Goal: Task Accomplishment & Management: Manage account settings

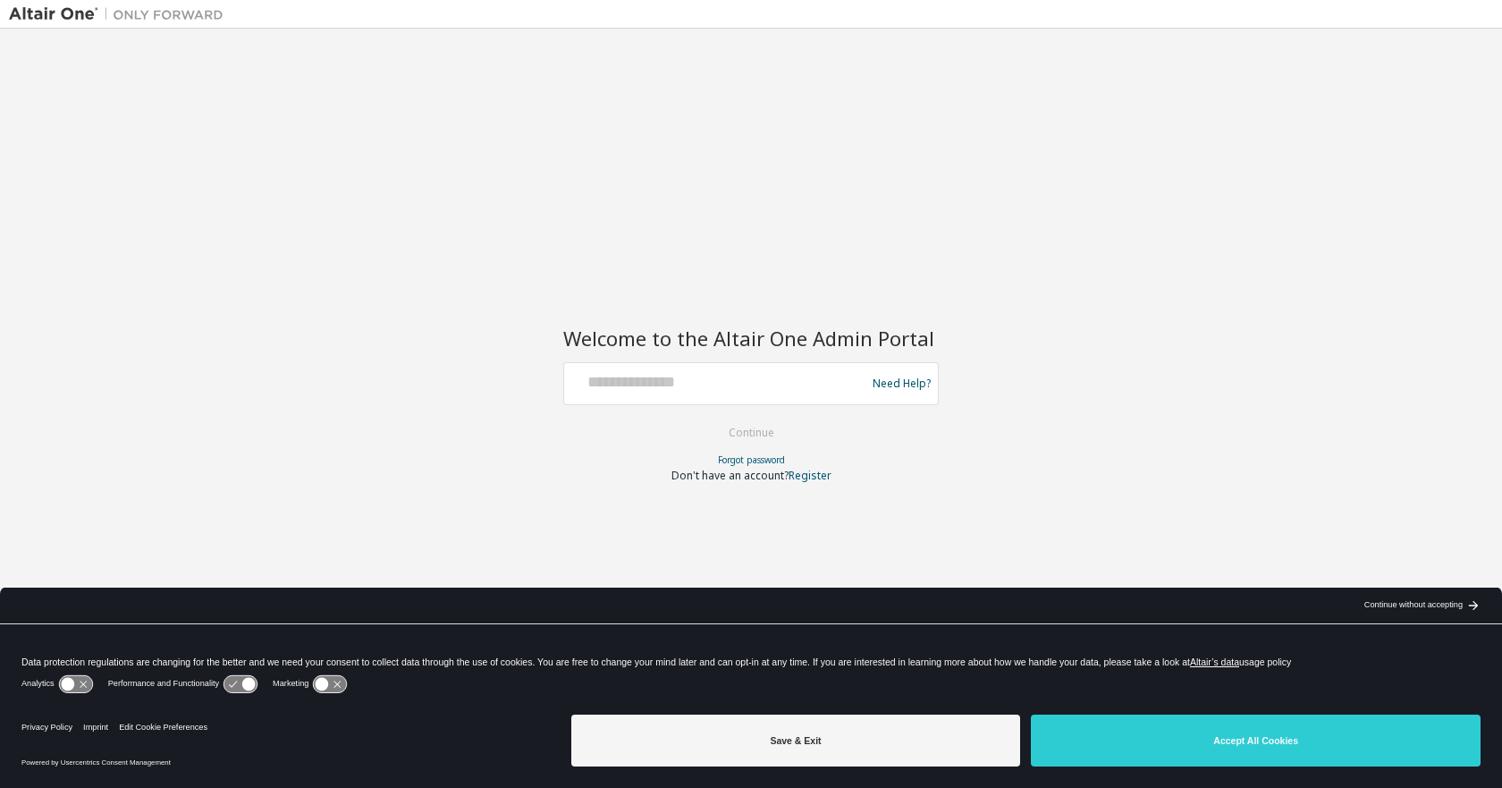
click at [1017, 227] on div "Welcome to the Altair One Admin Portal Need Help? Please make sure that you pro…" at bounding box center [751, 382] width 1484 height 689
click at [1074, 190] on div "Welcome to the Altair One Admin Portal Need Help? Please make sure that you pro…" at bounding box center [751, 382] width 1484 height 689
click at [1392, 599] on div "Continue without accepting" at bounding box center [1413, 605] width 98 height 14
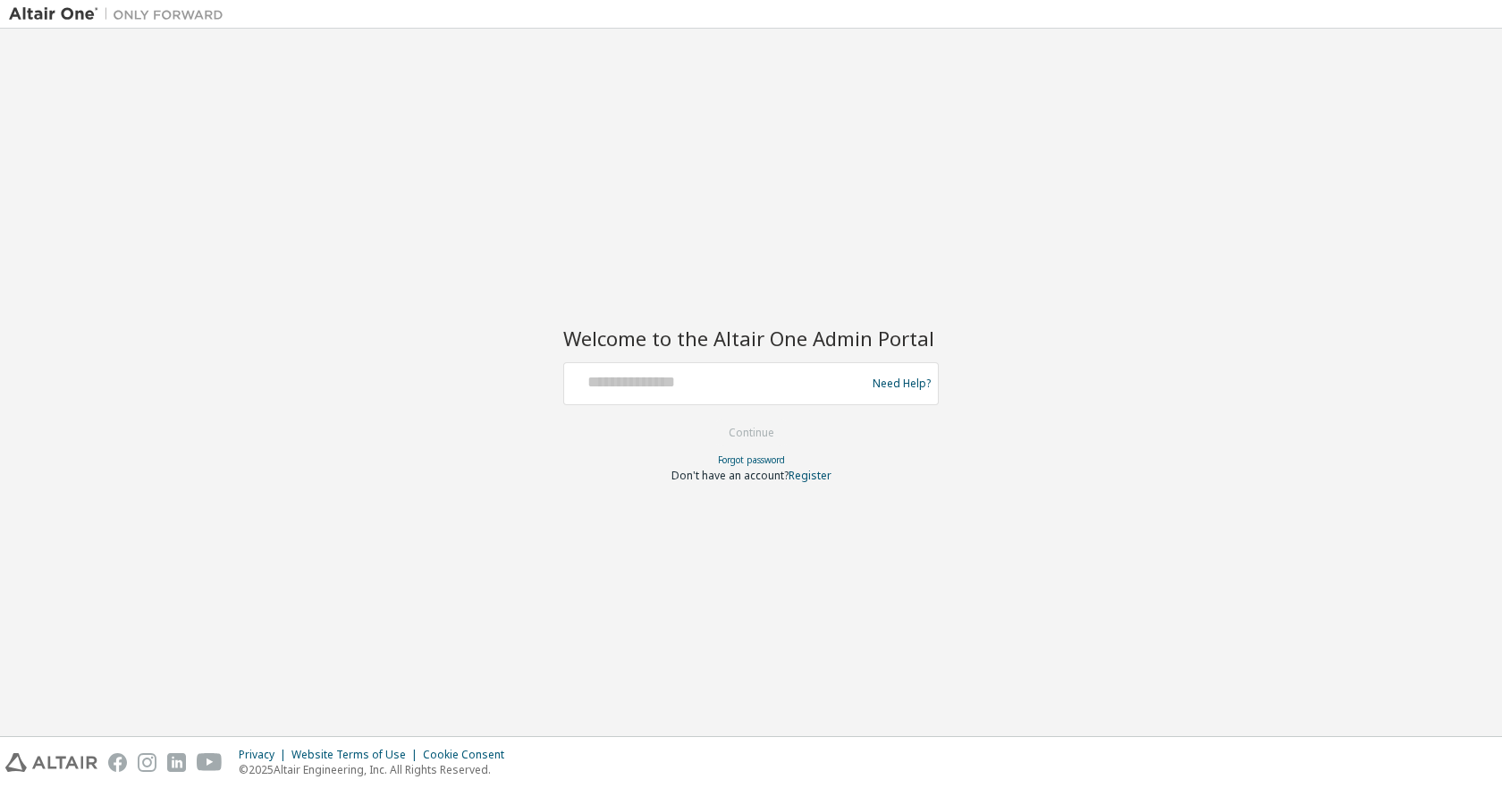
click at [1097, 363] on div "Welcome to the Altair One Admin Portal Need Help? Please make sure that you pro…" at bounding box center [751, 382] width 1484 height 689
click at [744, 400] on div "Need Help?" at bounding box center [750, 383] width 375 height 43
click at [746, 388] on input "text" at bounding box center [717, 380] width 292 height 26
click at [721, 383] on input "text" at bounding box center [717, 380] width 292 height 26
paste input "**********"
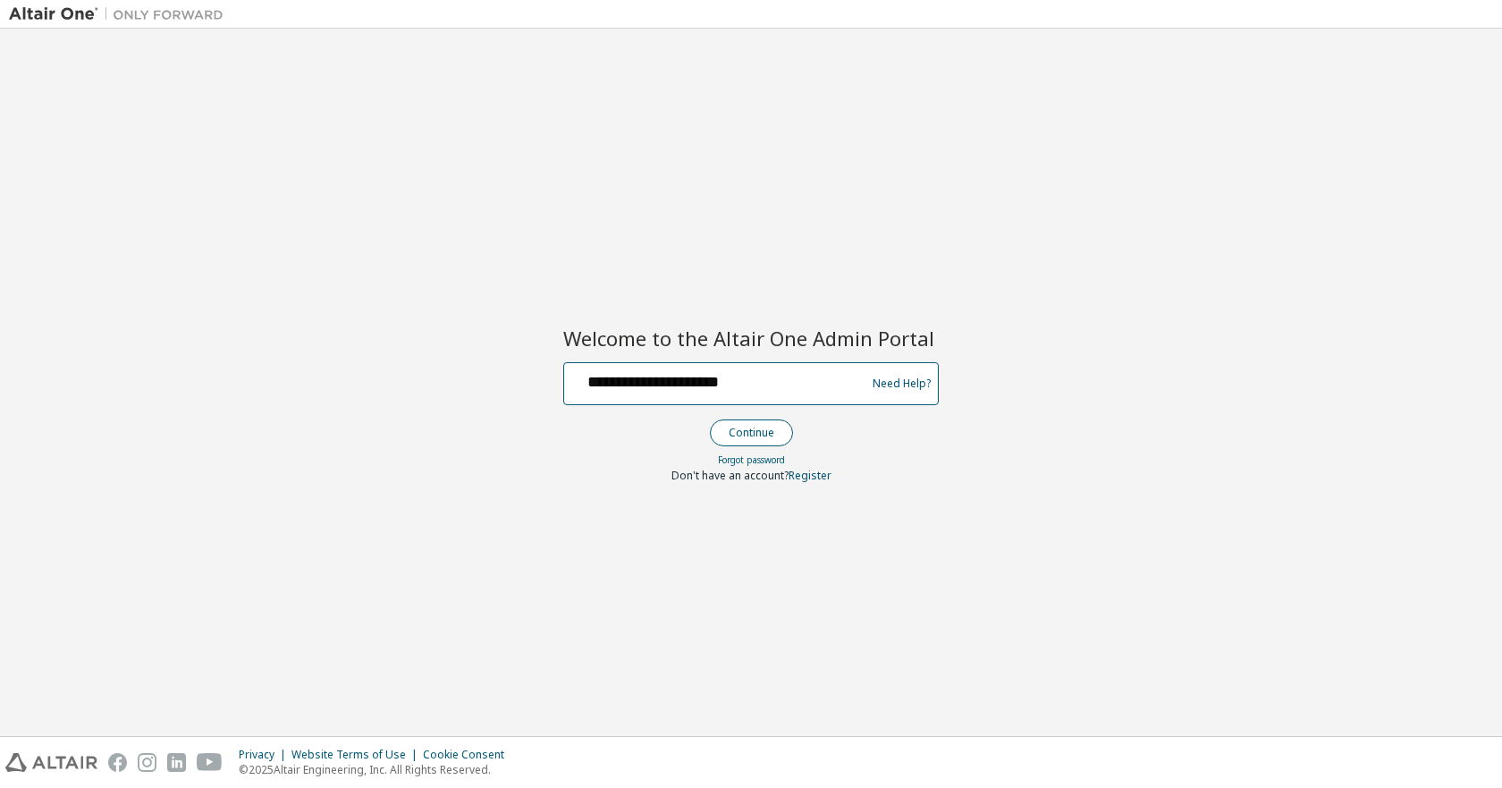
type input "**********"
click at [735, 429] on button "Continue" at bounding box center [751, 432] width 83 height 27
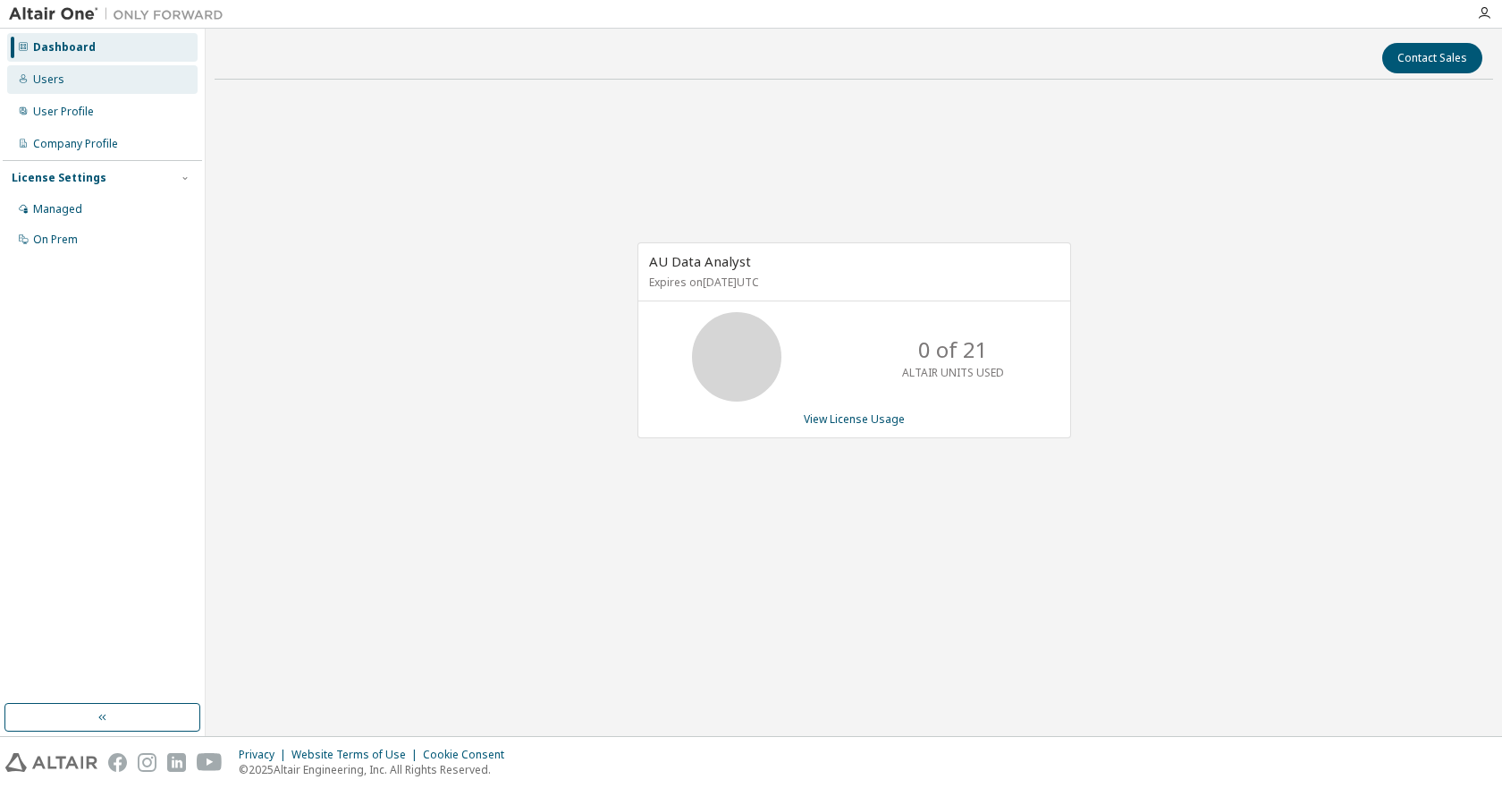
click at [55, 80] on div "Users" at bounding box center [48, 79] width 31 height 14
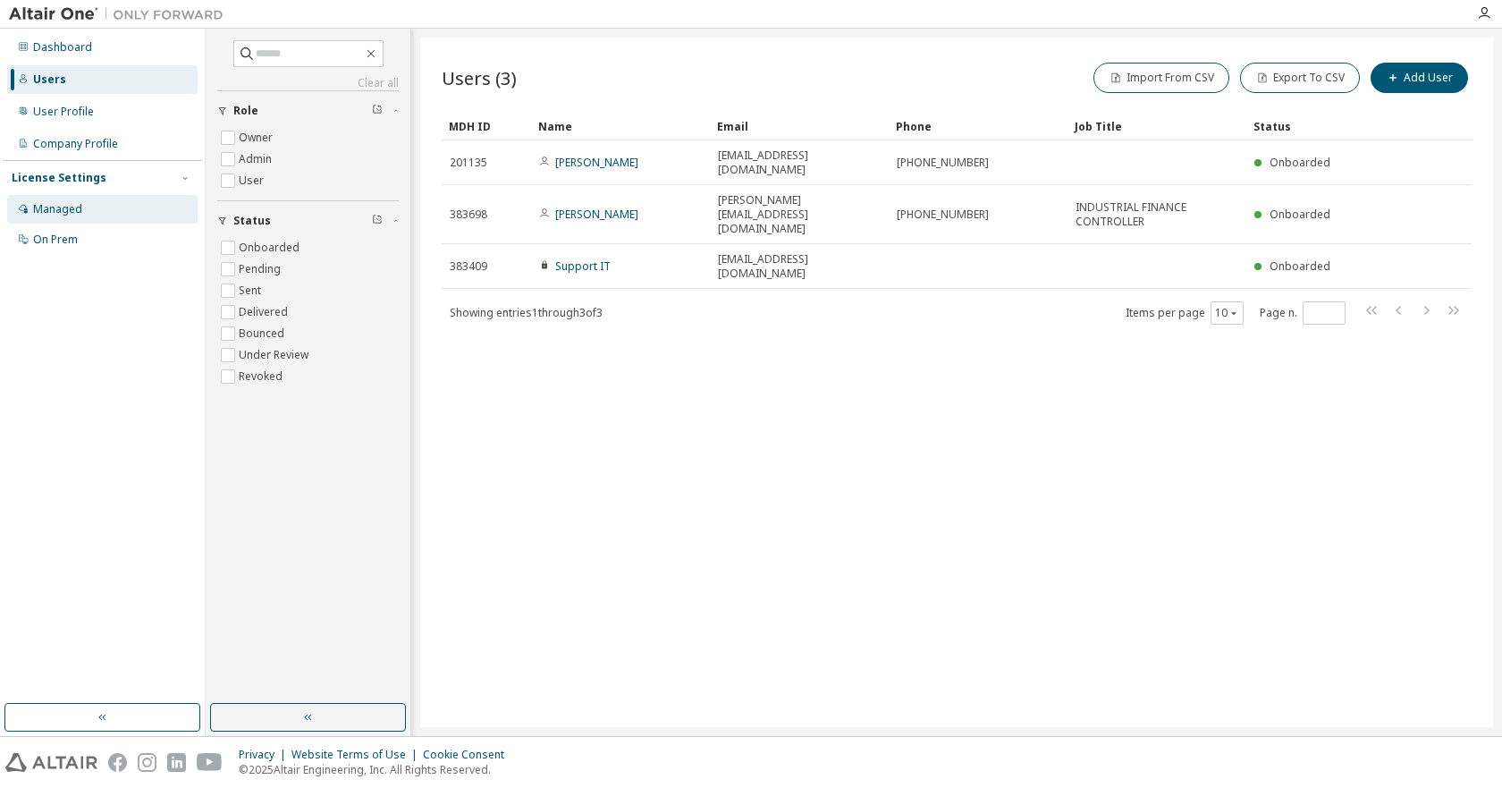
click at [57, 208] on div "Managed" at bounding box center [57, 209] width 49 height 14
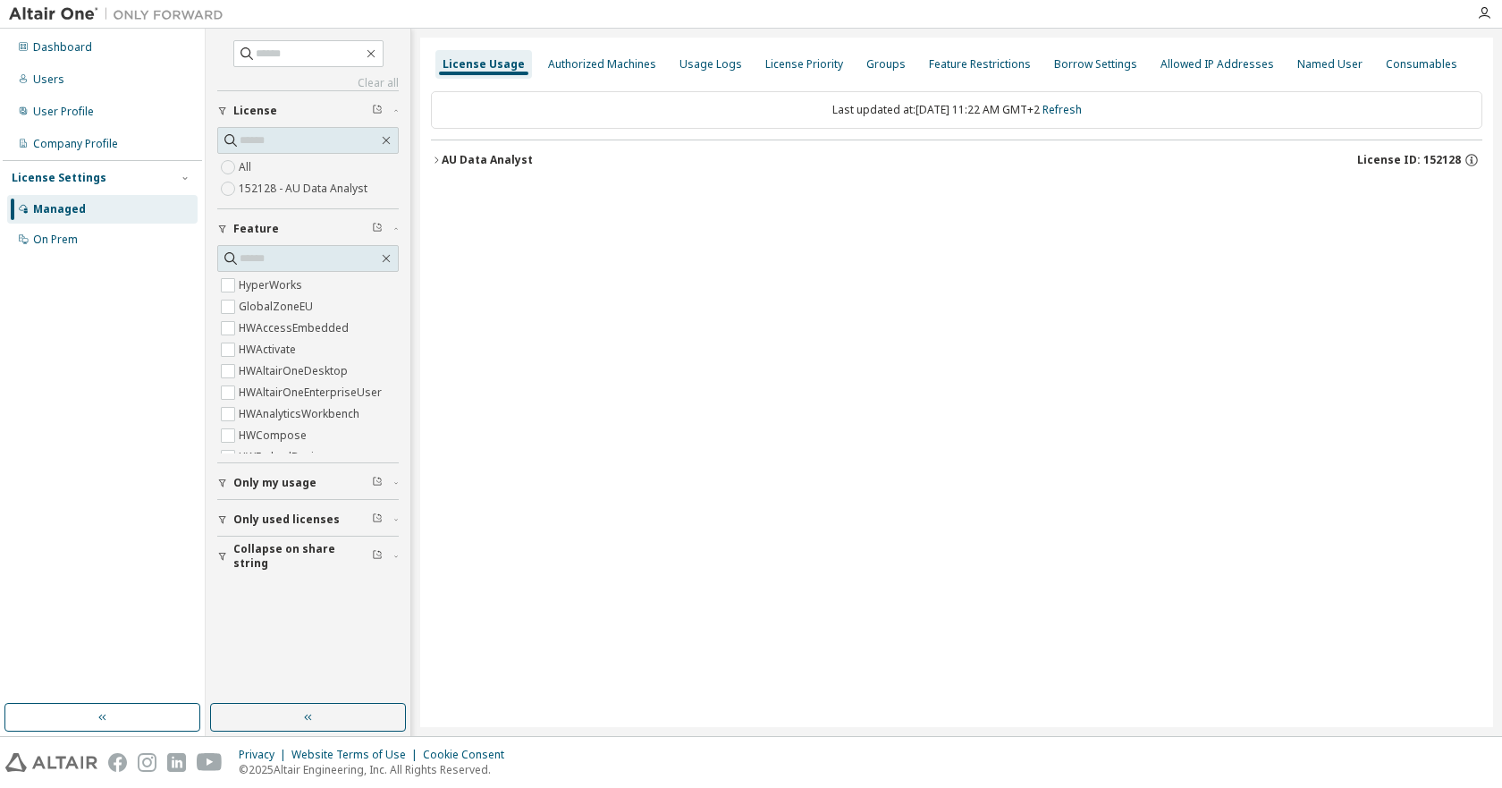
click at [481, 60] on div "License Usage" at bounding box center [483, 64] width 82 height 14
click at [70, 243] on div "On Prem" at bounding box center [55, 239] width 45 height 14
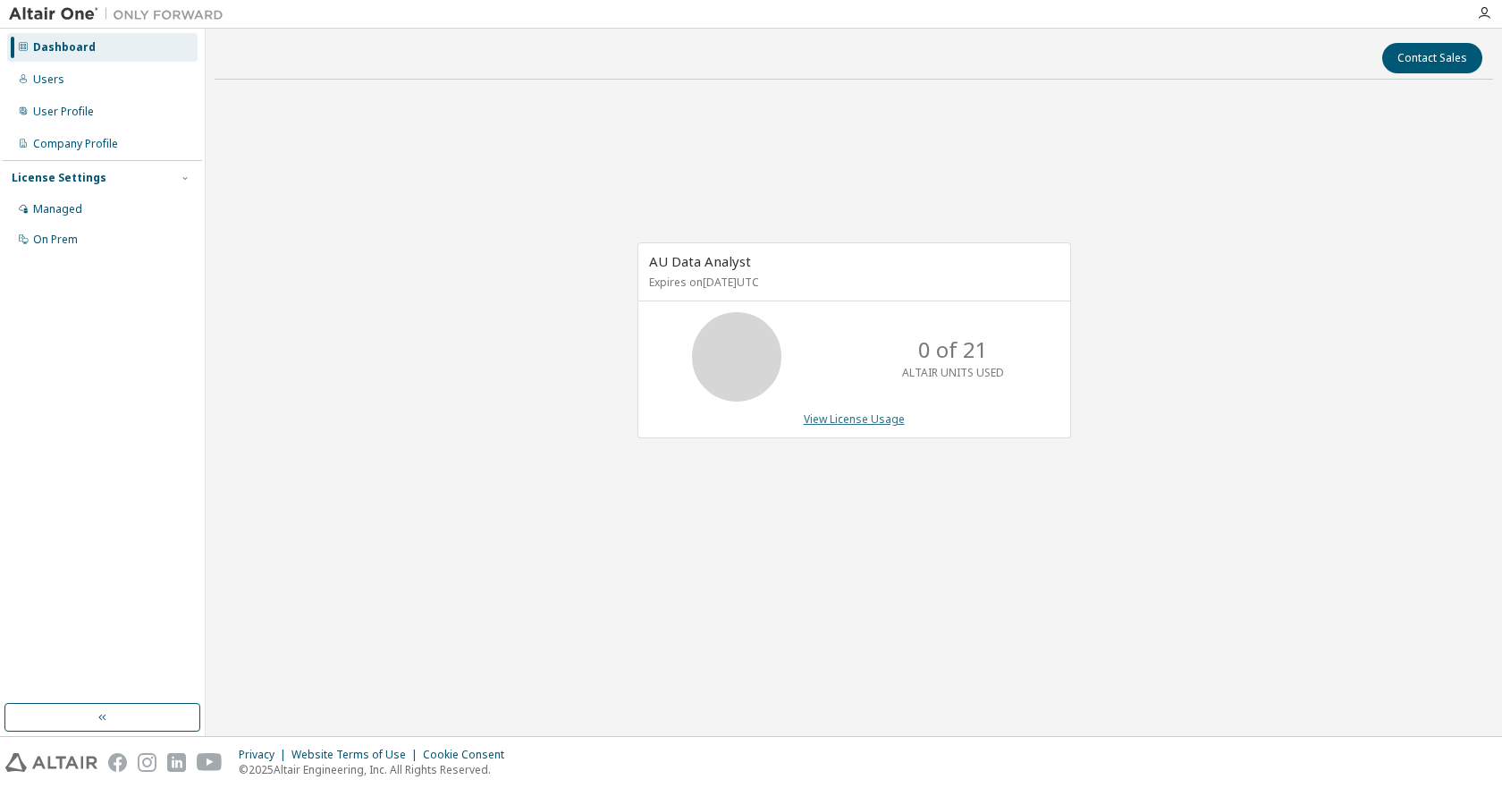
click at [840, 417] on link "View License Usage" at bounding box center [854, 418] width 101 height 15
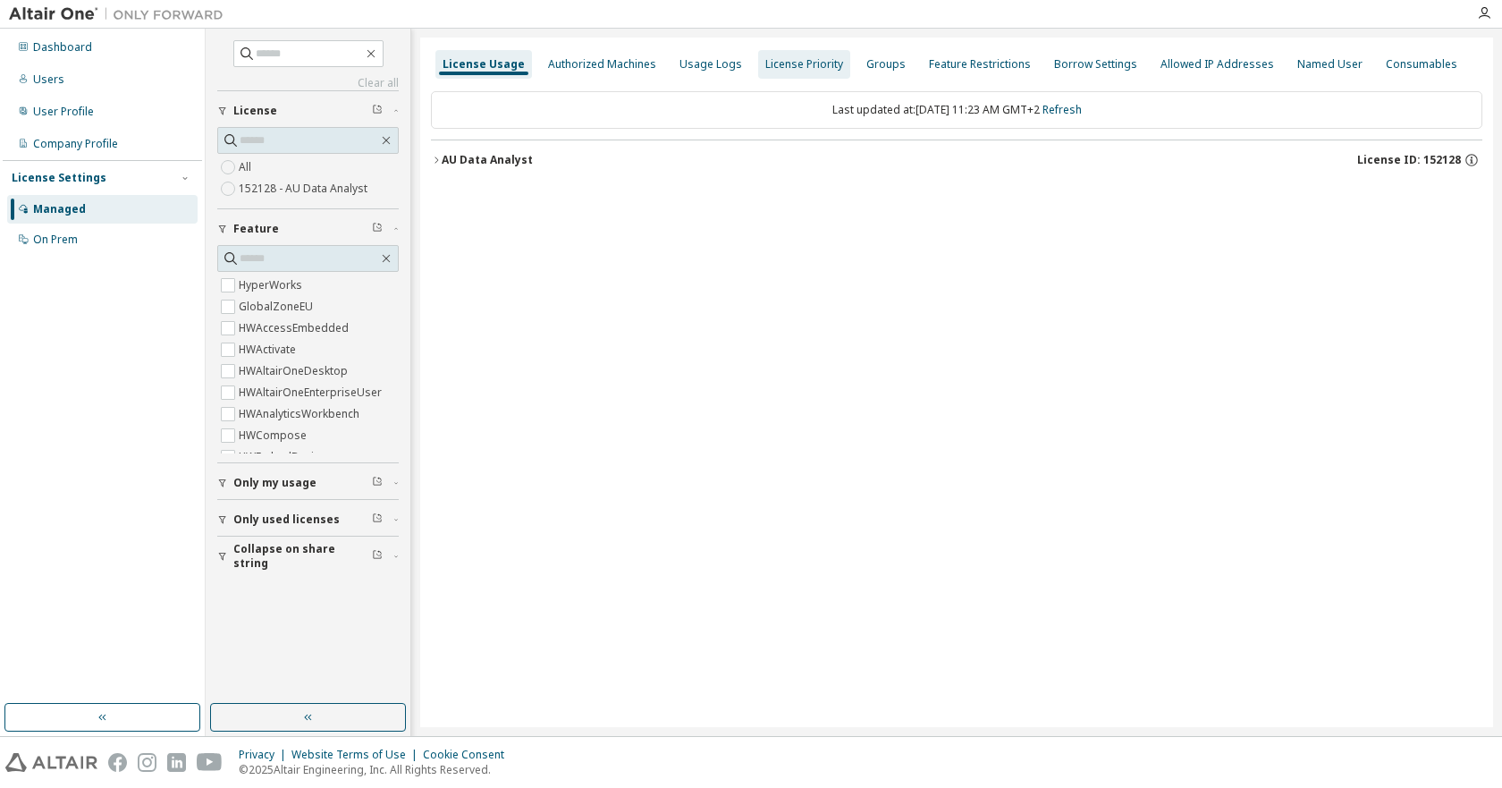
click at [789, 63] on div "License Priority" at bounding box center [804, 64] width 78 height 14
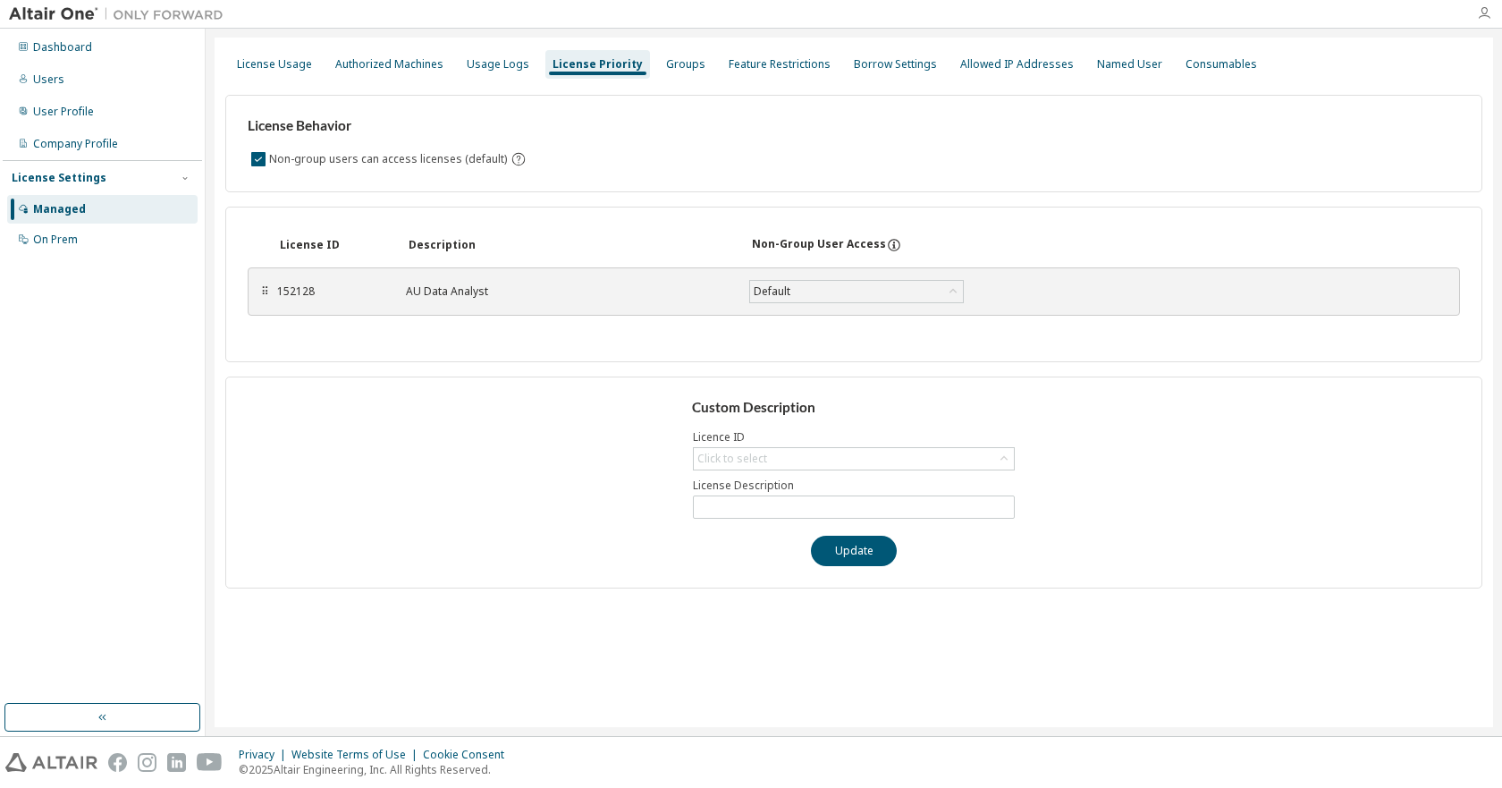
click at [1490, 15] on icon "button" at bounding box center [1484, 13] width 14 height 14
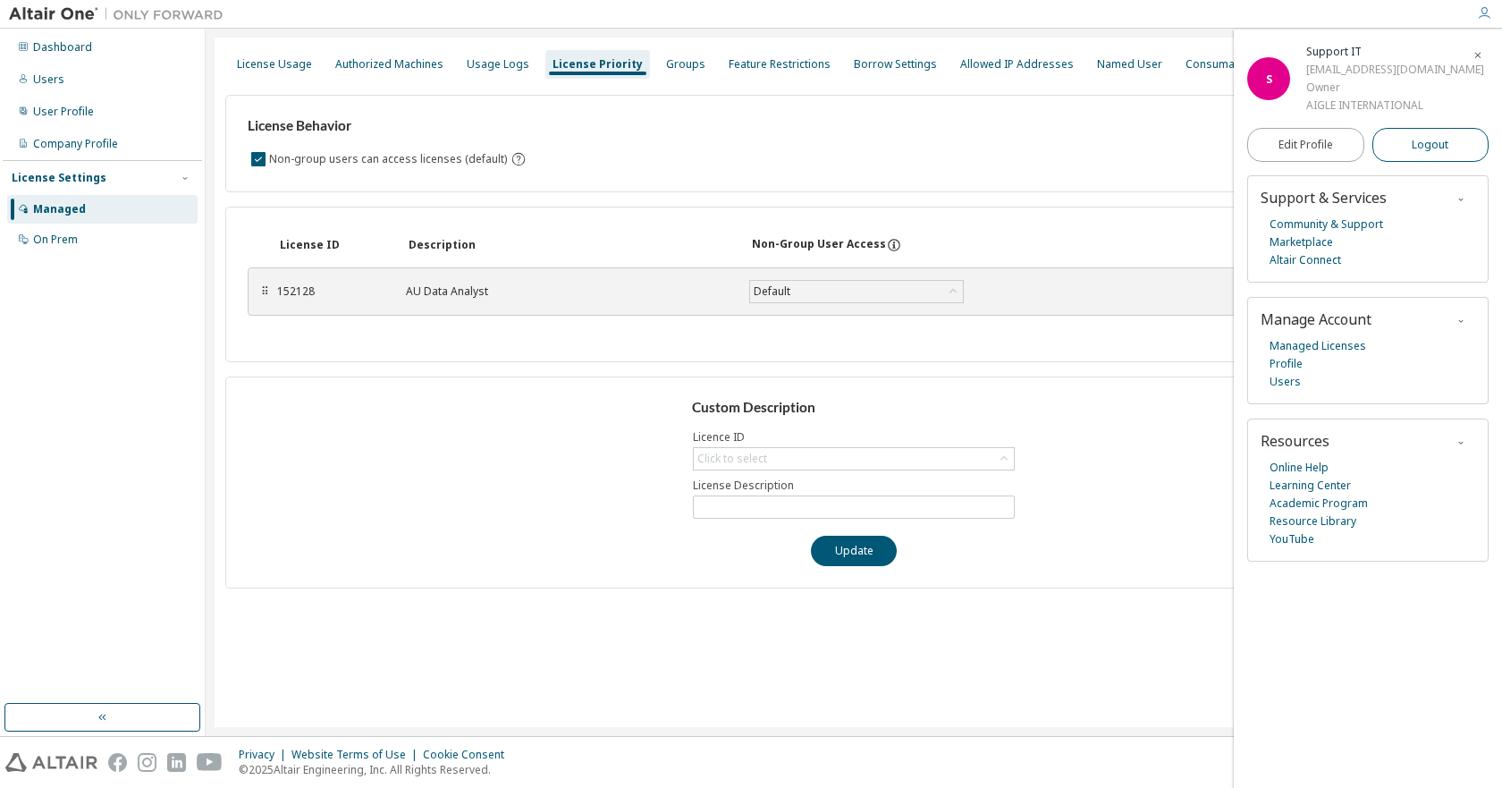
click at [1411, 147] on button "Logout" at bounding box center [1430, 145] width 117 height 34
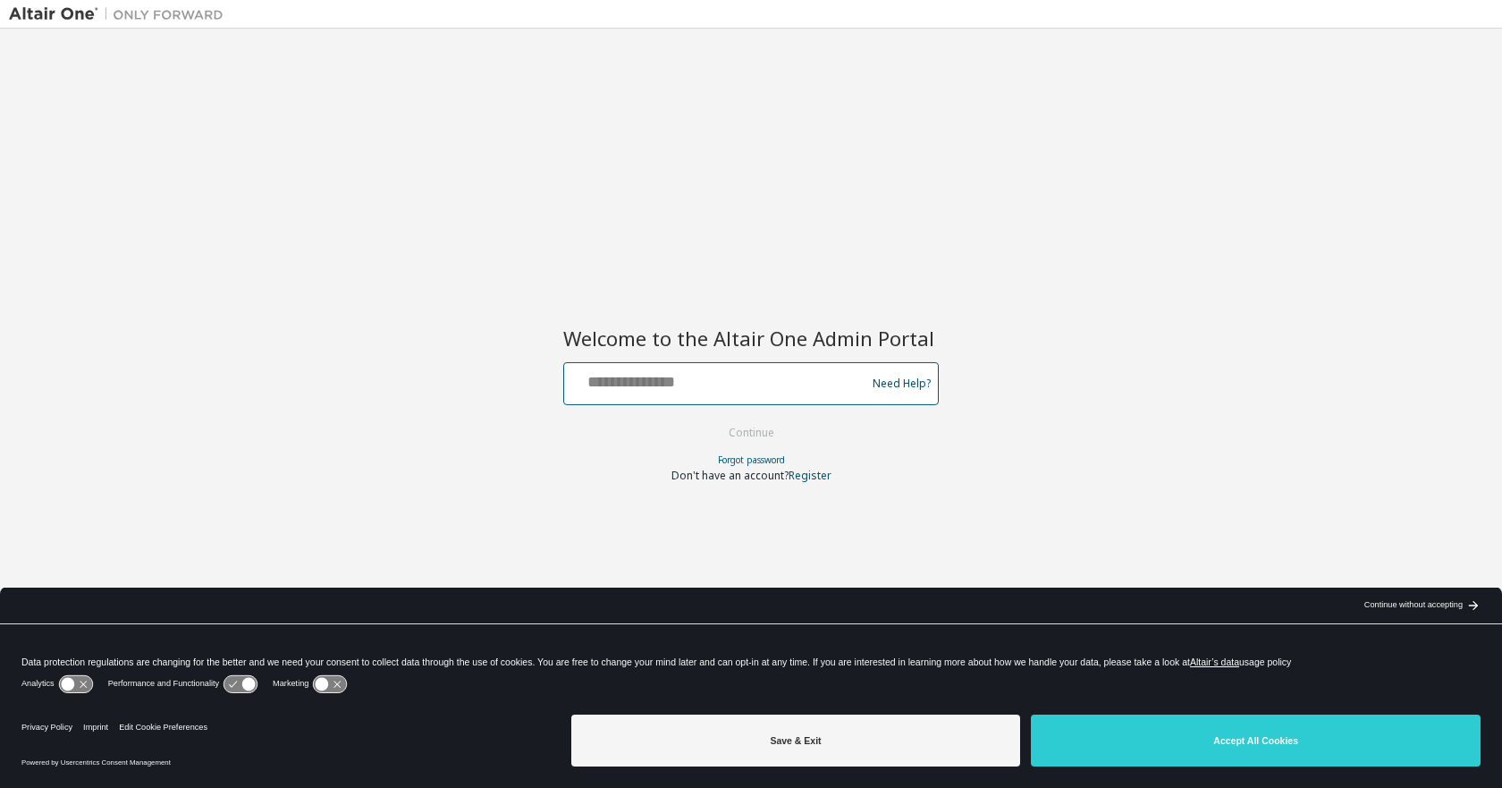
click at [763, 375] on input "text" at bounding box center [717, 380] width 292 height 26
click at [613, 376] on input "text" at bounding box center [717, 380] width 292 height 26
paste input "**********"
type input "**********"
click at [737, 423] on button "Continue" at bounding box center [751, 432] width 83 height 27
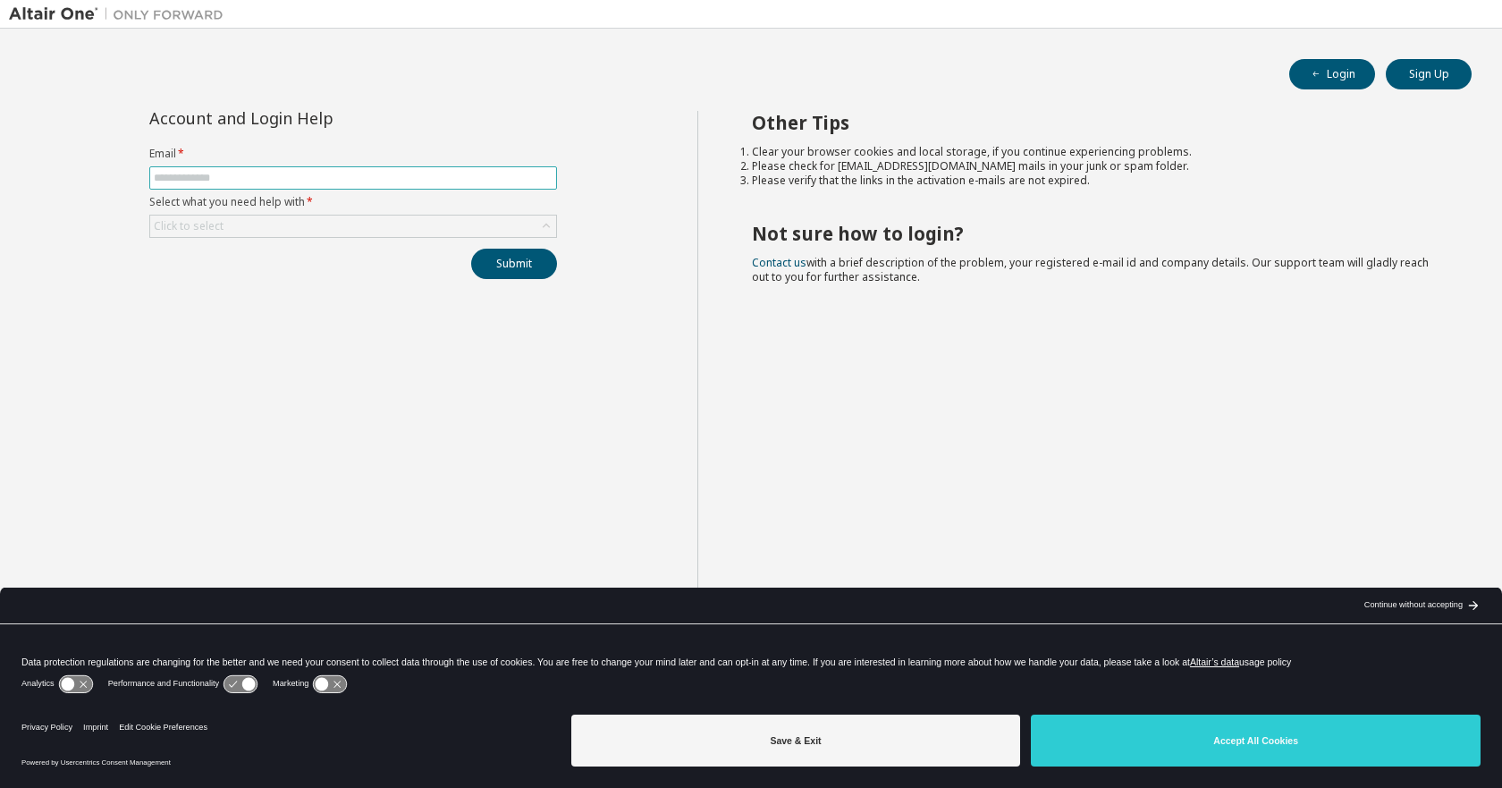
click at [351, 171] on span at bounding box center [353, 177] width 408 height 23
click at [350, 176] on input "text" at bounding box center [353, 178] width 399 height 14
paste input "**********"
type input "**********"
click at [386, 226] on div "Click to select" at bounding box center [353, 225] width 406 height 21
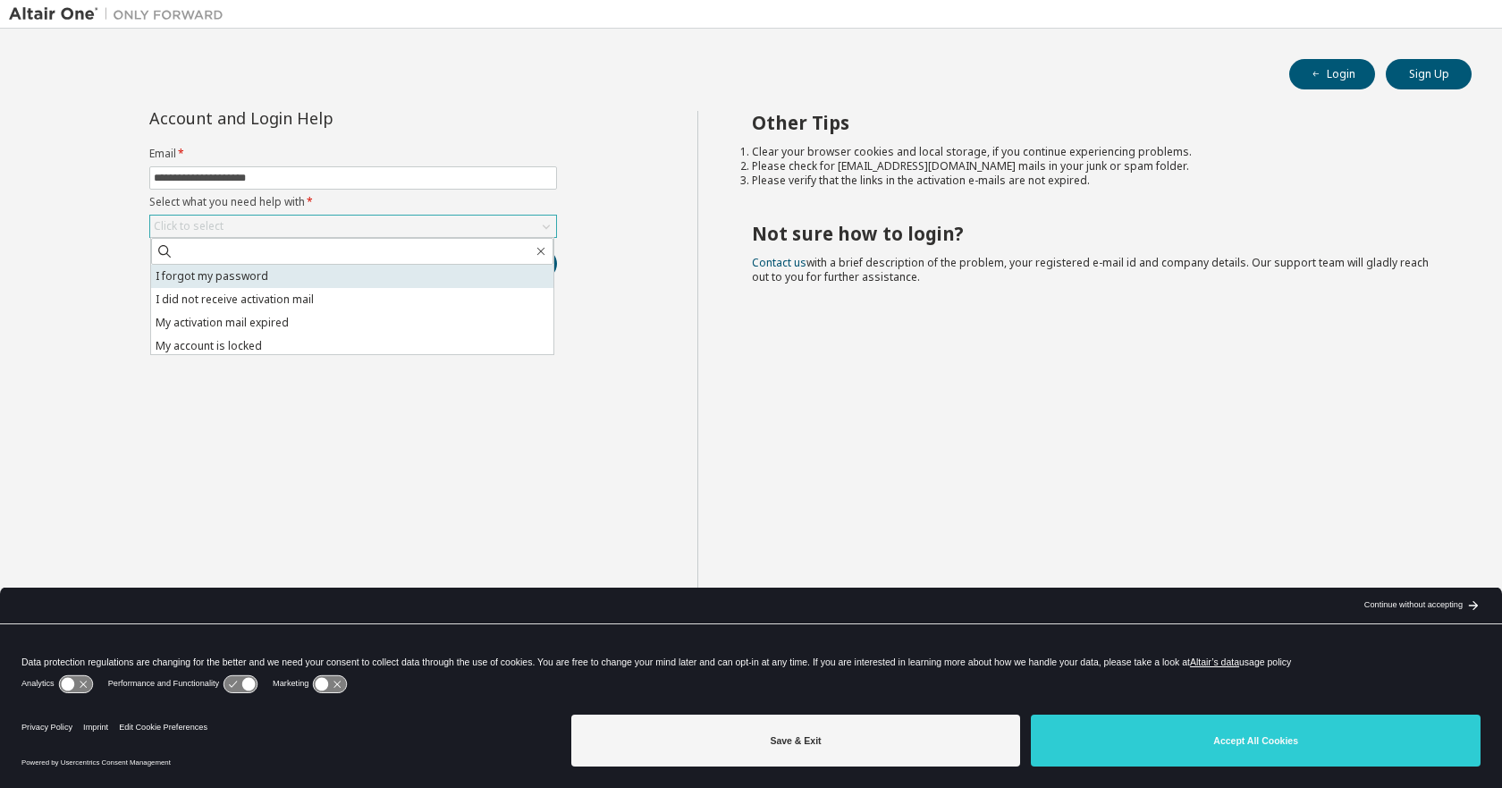
click at [361, 273] on li "I forgot my password" at bounding box center [352, 276] width 402 height 23
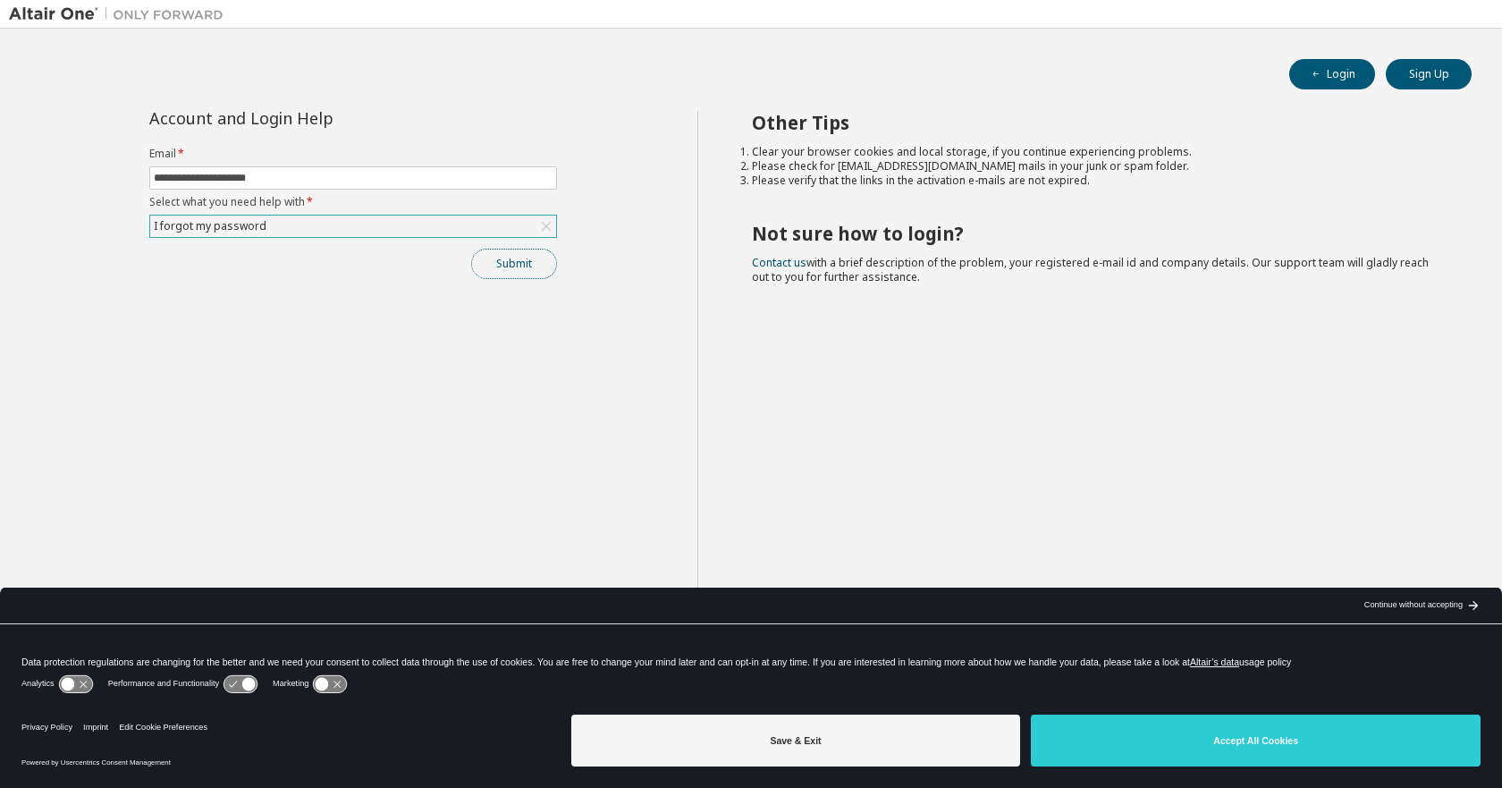
click at [512, 265] on button "Submit" at bounding box center [514, 264] width 86 height 30
click at [518, 260] on button "Submit" at bounding box center [514, 264] width 86 height 30
click at [1405, 603] on div "Continue without accepting" at bounding box center [1413, 605] width 98 height 14
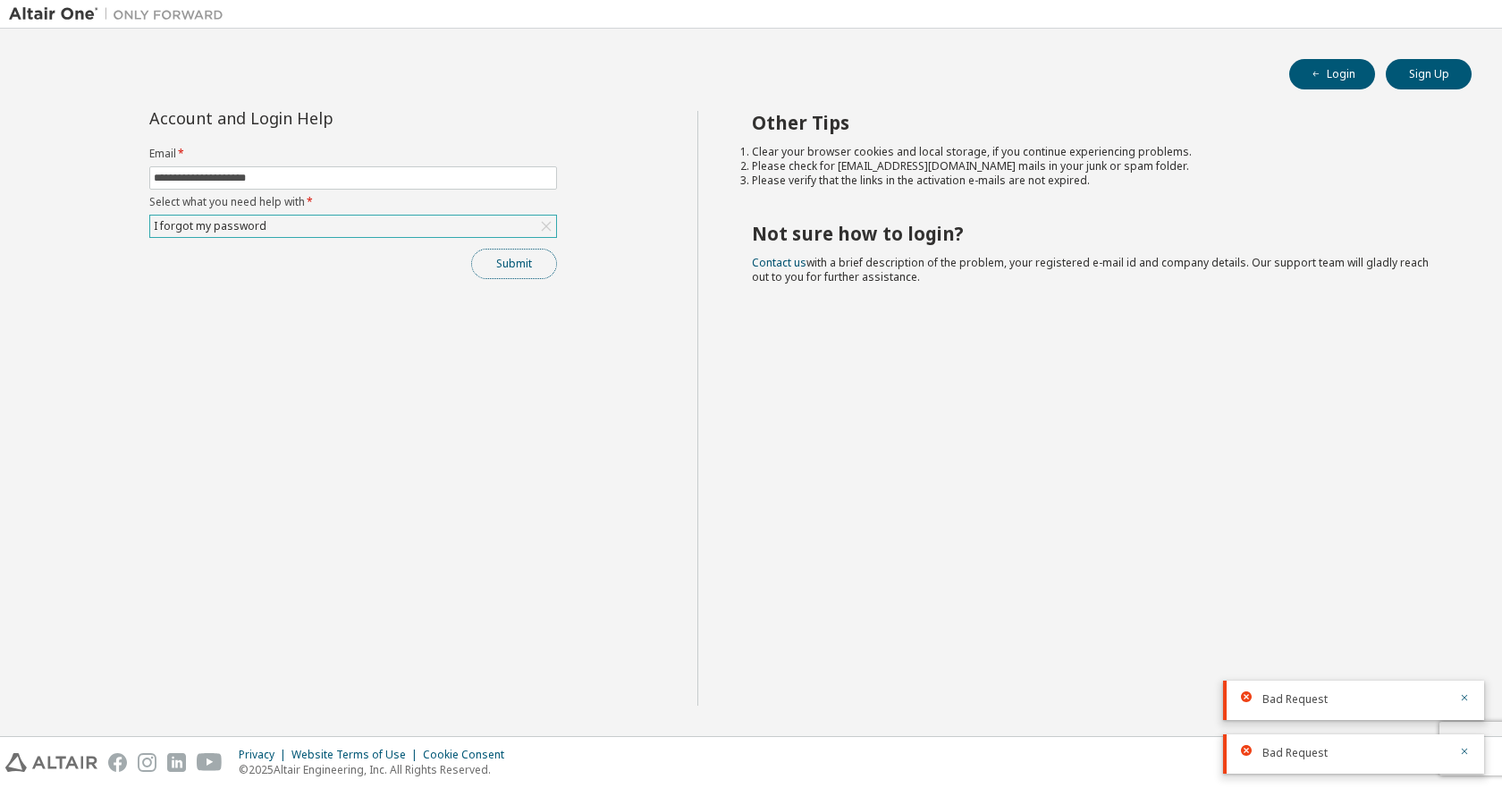
click at [526, 265] on button "Submit" at bounding box center [514, 264] width 86 height 30
click at [515, 252] on button "Submit" at bounding box center [514, 264] width 86 height 30
click at [517, 263] on button "Submit" at bounding box center [514, 264] width 86 height 30
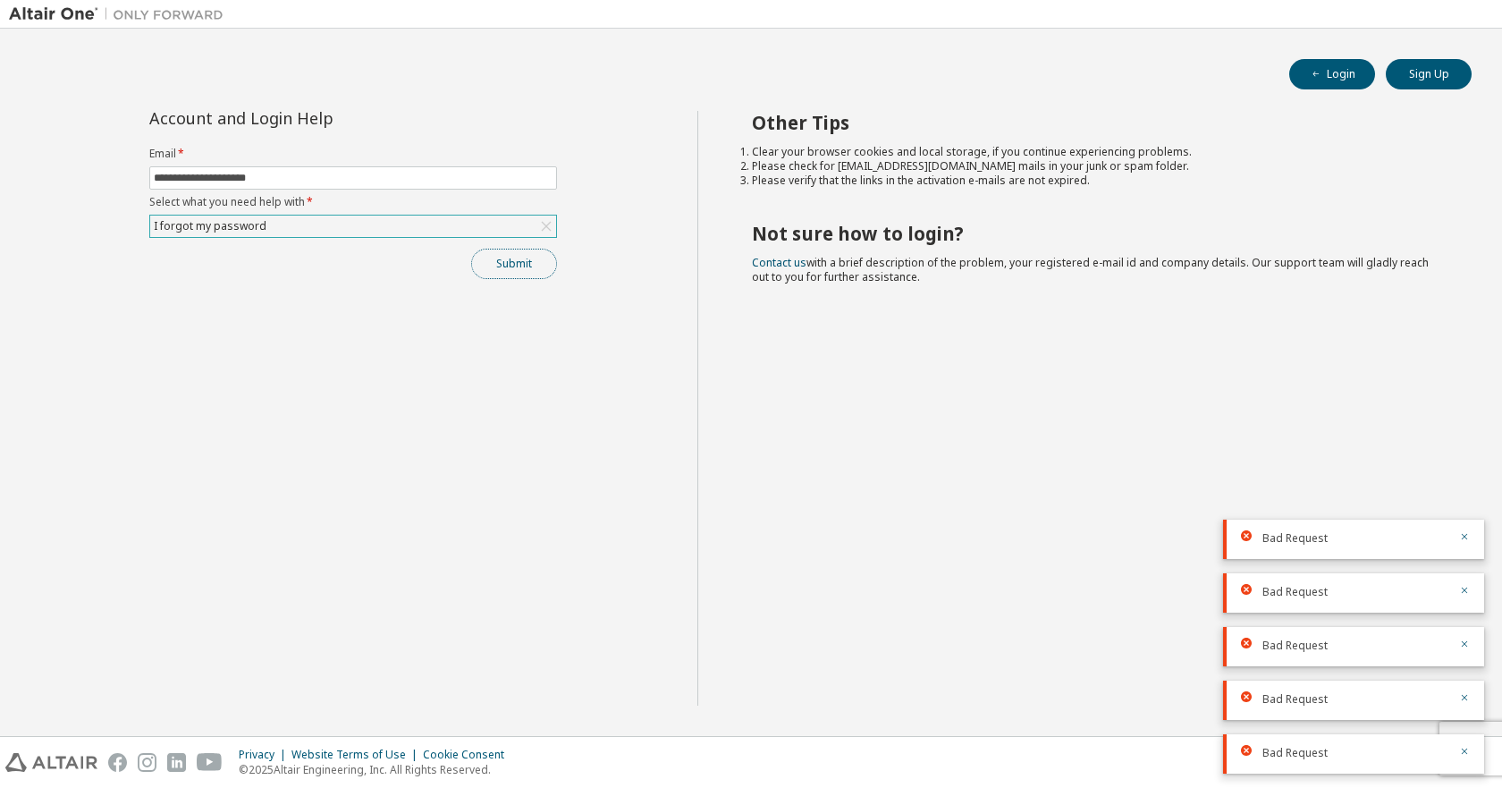
click at [517, 264] on button "Submit" at bounding box center [514, 264] width 86 height 30
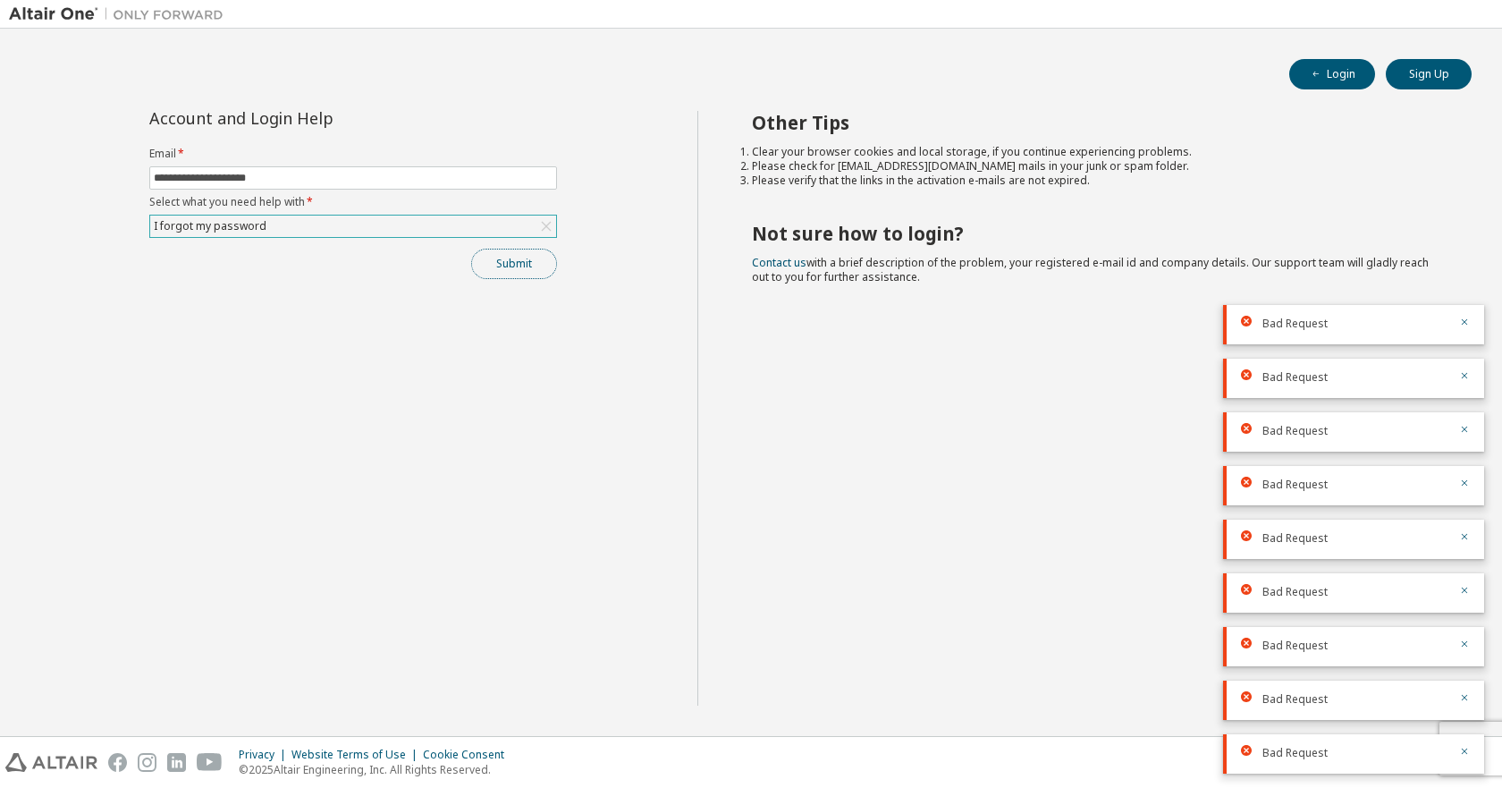
click at [517, 264] on button "Submit" at bounding box center [514, 264] width 86 height 30
click at [412, 179] on input "**********" at bounding box center [353, 178] width 399 height 14
click at [515, 261] on button "Submit" at bounding box center [514, 264] width 86 height 30
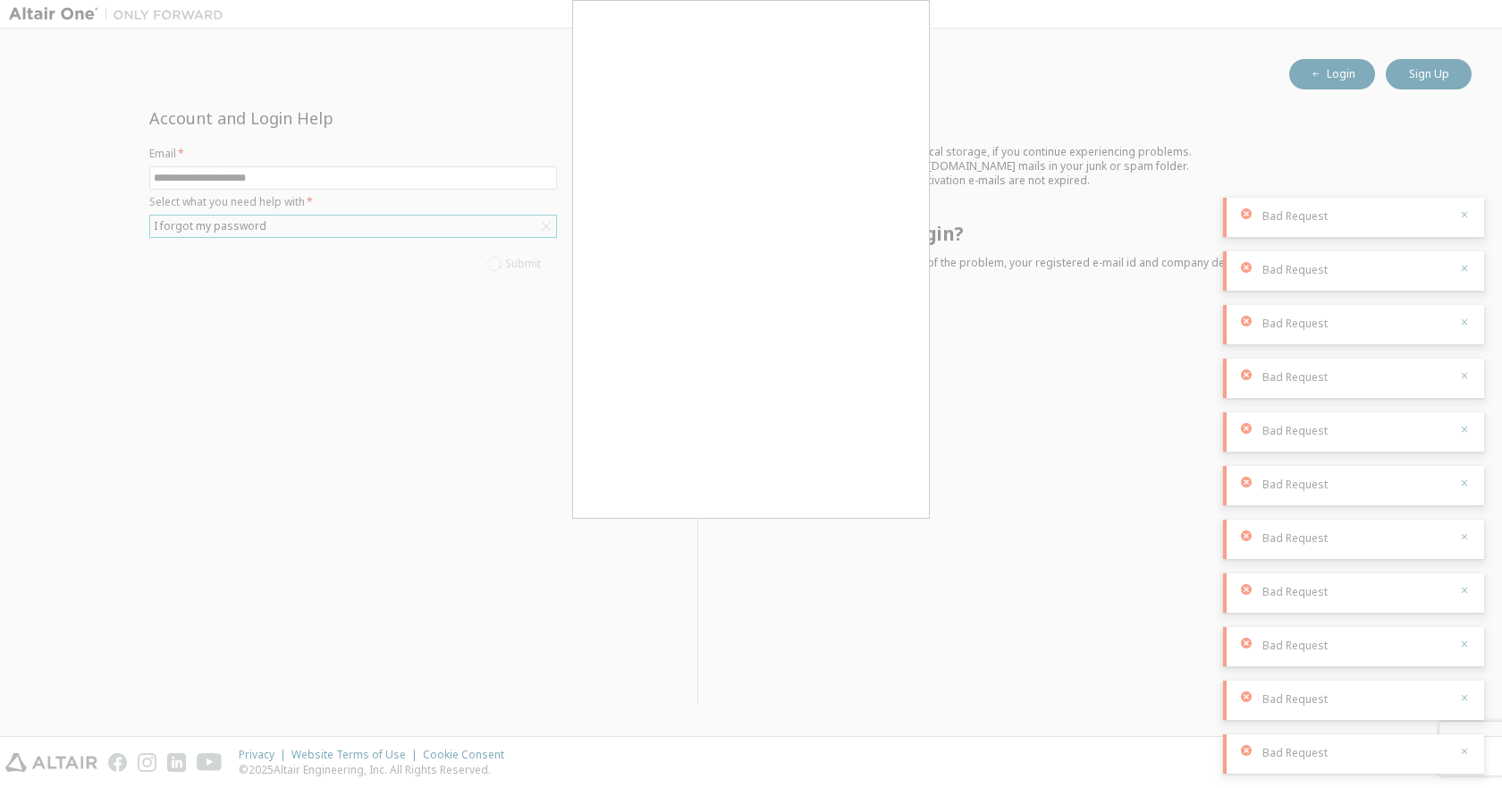
click at [1351, 72] on div at bounding box center [751, 394] width 1502 height 788
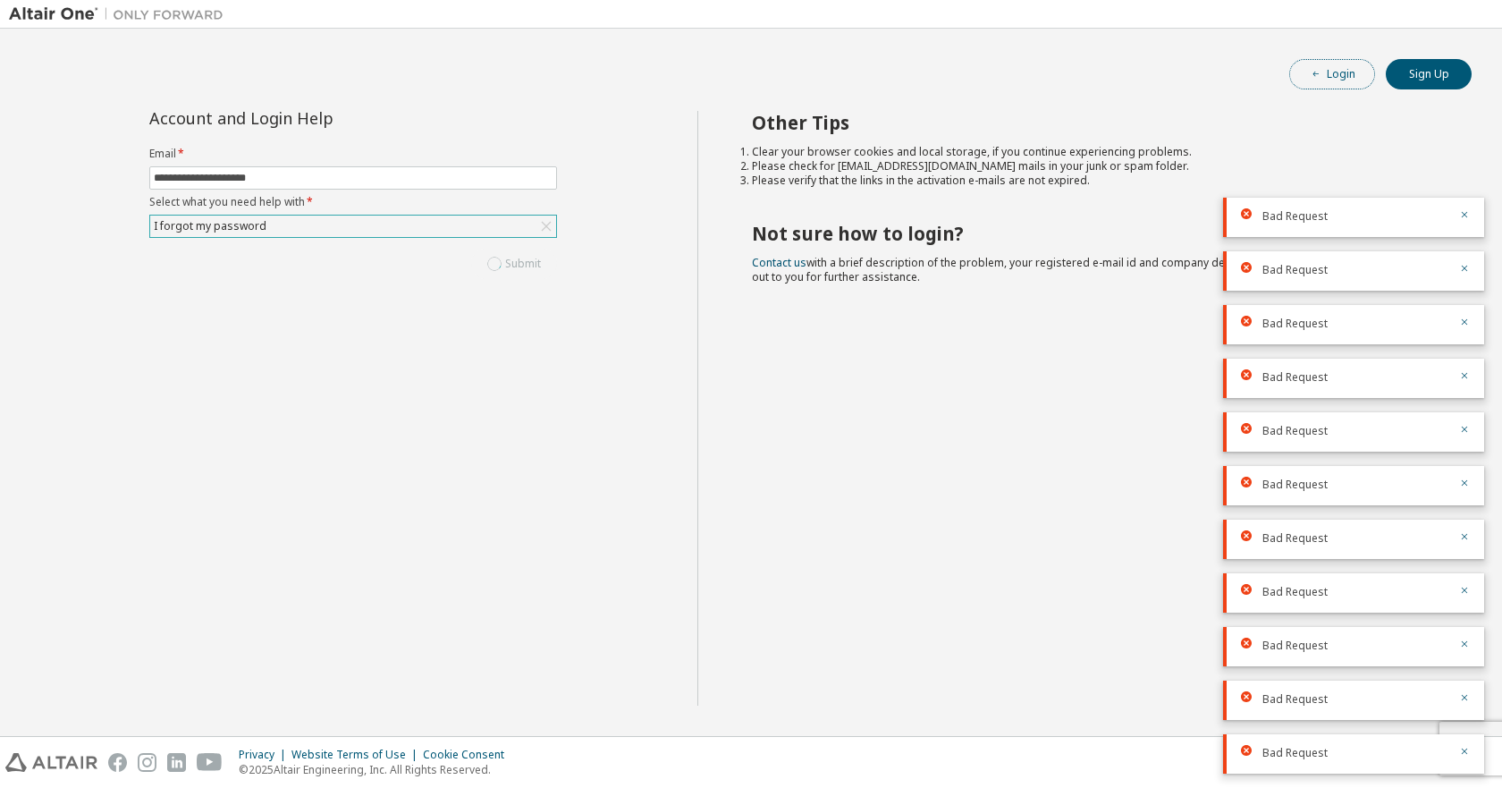
click at [1319, 81] on button "Login" at bounding box center [1332, 74] width 86 height 30
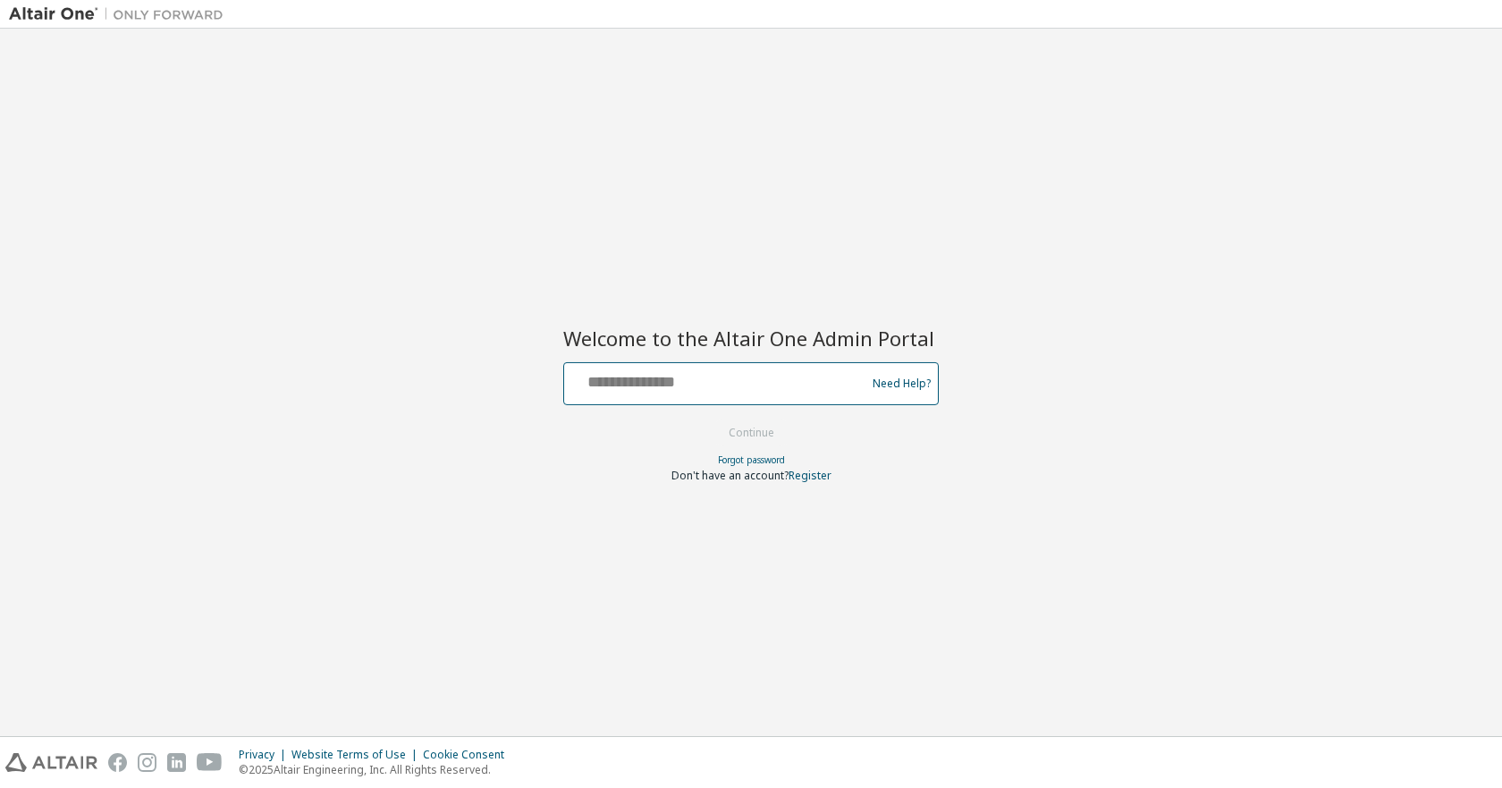
click at [695, 382] on input "text" at bounding box center [717, 380] width 292 height 26
type input "**********"
click at [710, 419] on button "Continue" at bounding box center [751, 432] width 83 height 27
